Goal: Information Seeking & Learning: Compare options

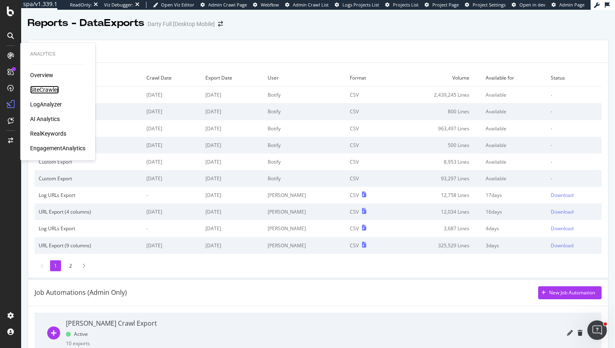
click at [46, 89] on div "SiteCrawler" at bounding box center [44, 90] width 29 height 8
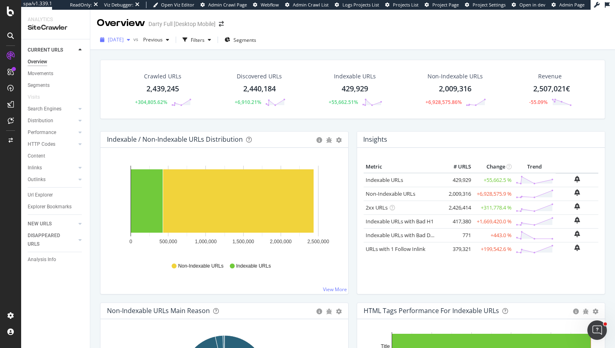
click at [133, 40] on div "button" at bounding box center [129, 39] width 10 height 5
click at [163, 40] on span "Previous" at bounding box center [151, 39] width 23 height 7
click at [124, 41] on span "[DATE]" at bounding box center [116, 39] width 16 height 7
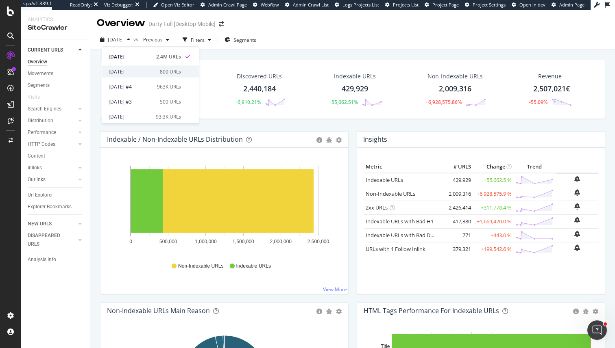
scroll to position [13, 0]
click at [163, 42] on span "Previous" at bounding box center [151, 39] width 23 height 7
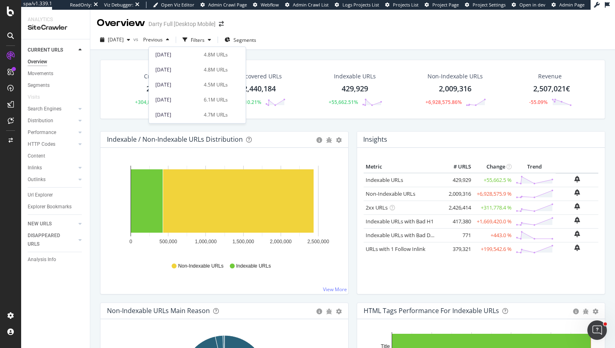
scroll to position [358, 0]
click at [182, 70] on div "[DATE]" at bounding box center [176, 70] width 43 height 7
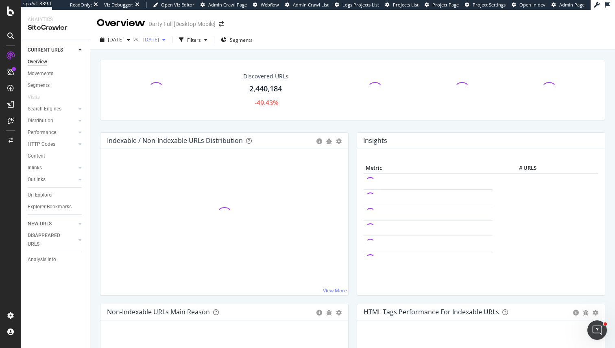
click at [169, 40] on div "button" at bounding box center [164, 39] width 10 height 5
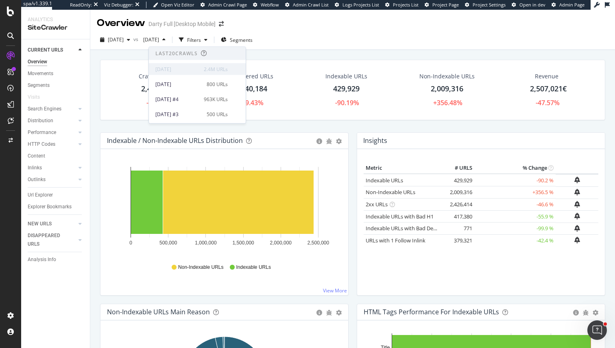
click at [177, 73] on div "[DATE] 2.4M URLs" at bounding box center [197, 69] width 97 height 12
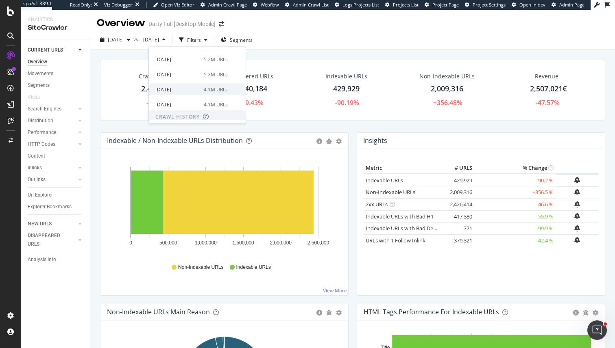
click at [193, 86] on div "[DATE]" at bounding box center [176, 89] width 43 height 7
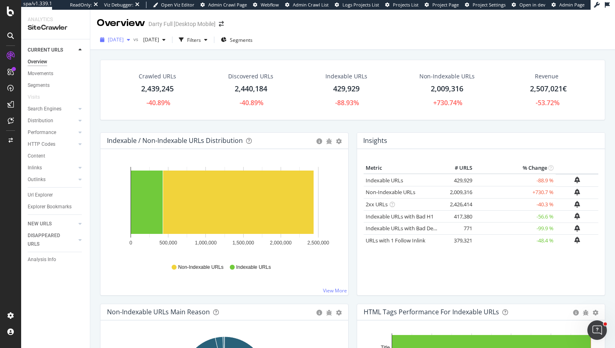
click at [133, 44] on div "[DATE]" at bounding box center [115, 40] width 37 height 12
